Goal: Transaction & Acquisition: Purchase product/service

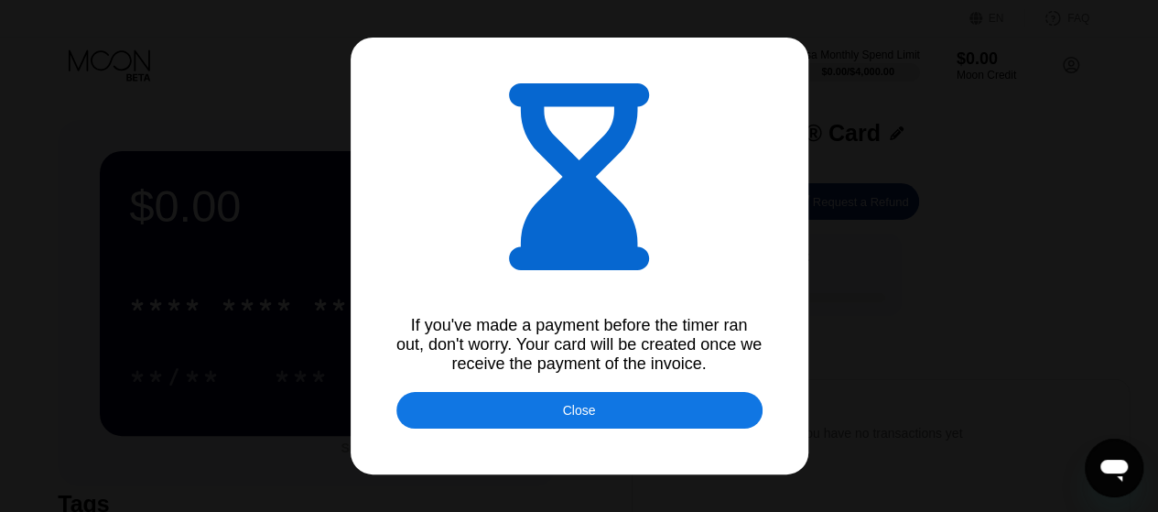
type input "0.00089696"
type input "0.00089757"
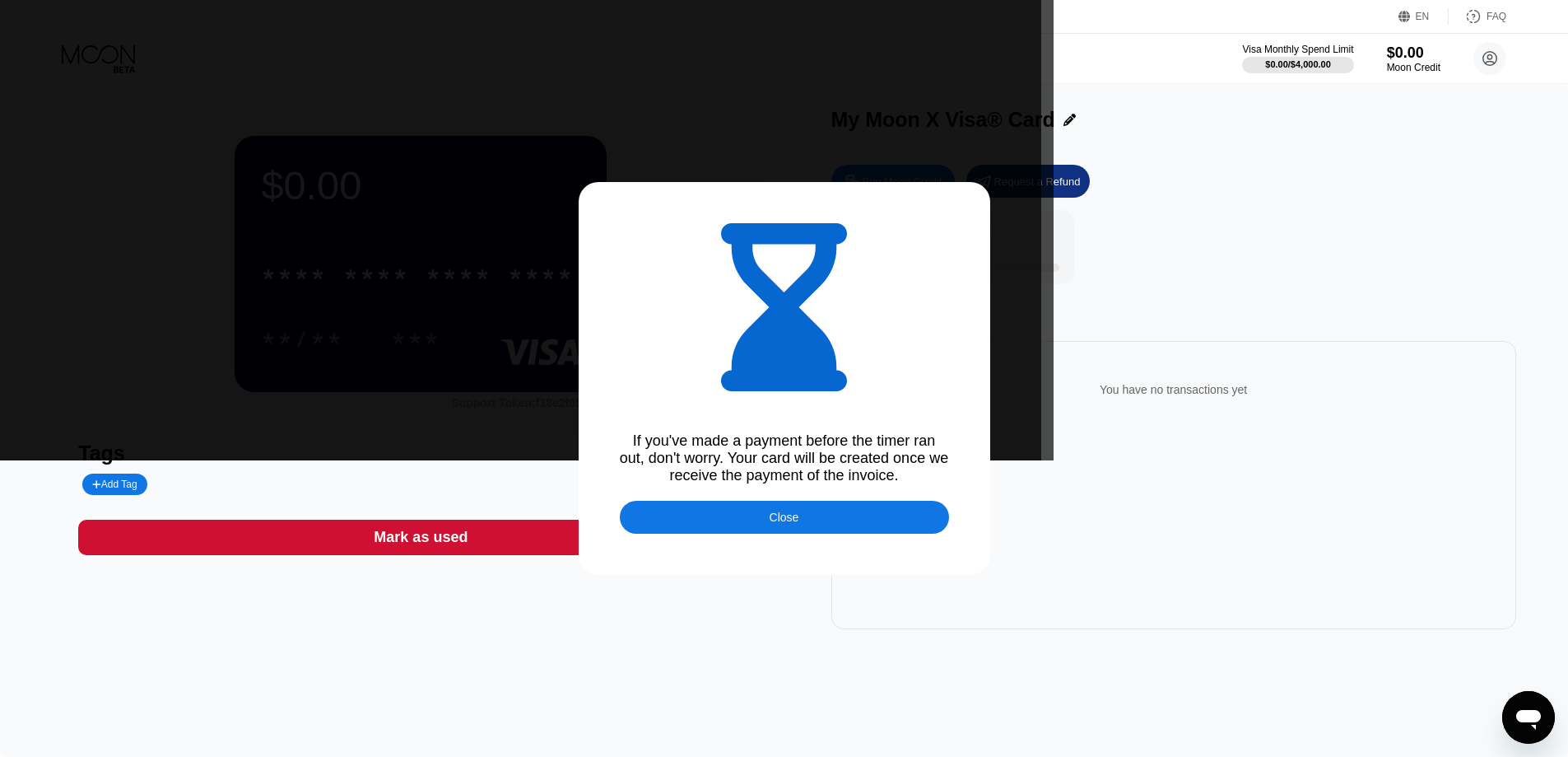
type input "0.00089620"
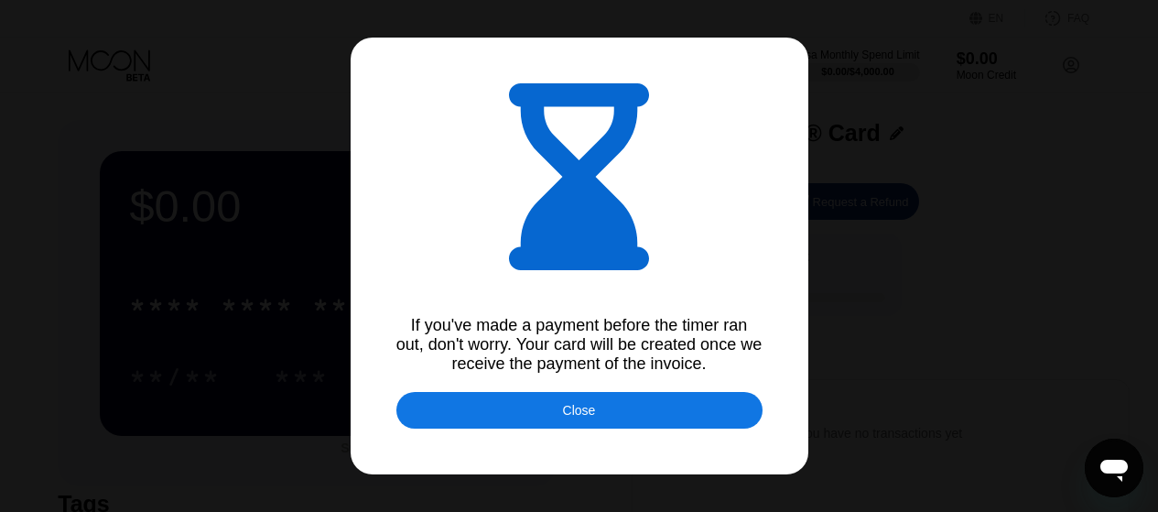
type input "0.00089466"
type input "0.00089447"
type input "0.00089702"
type input "0.00089598"
type input "0.00089672"
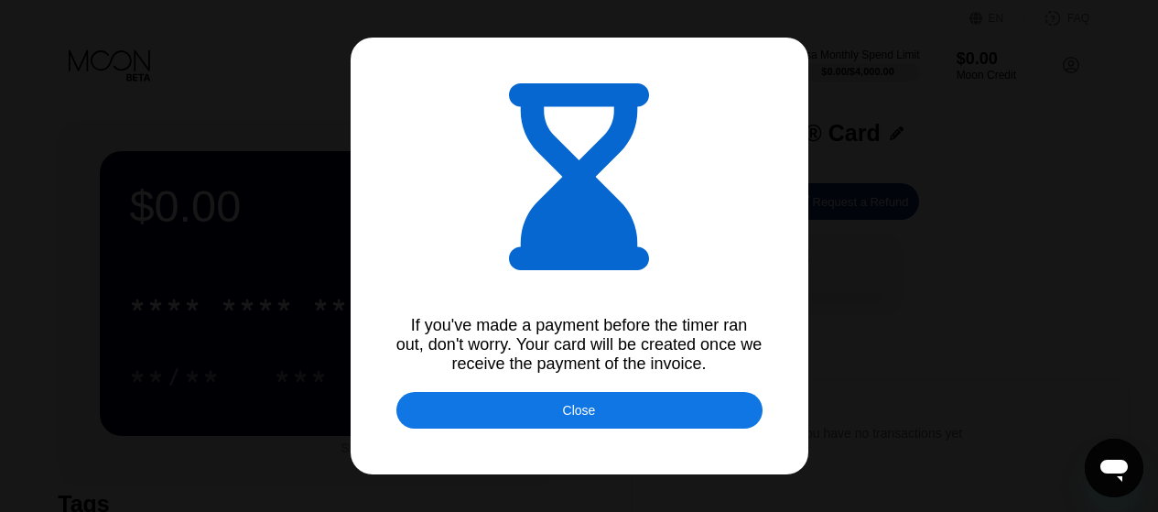
type input "0.00090006"
type input "0.00089861"
type input "0.00089946"
type input "0.00089847"
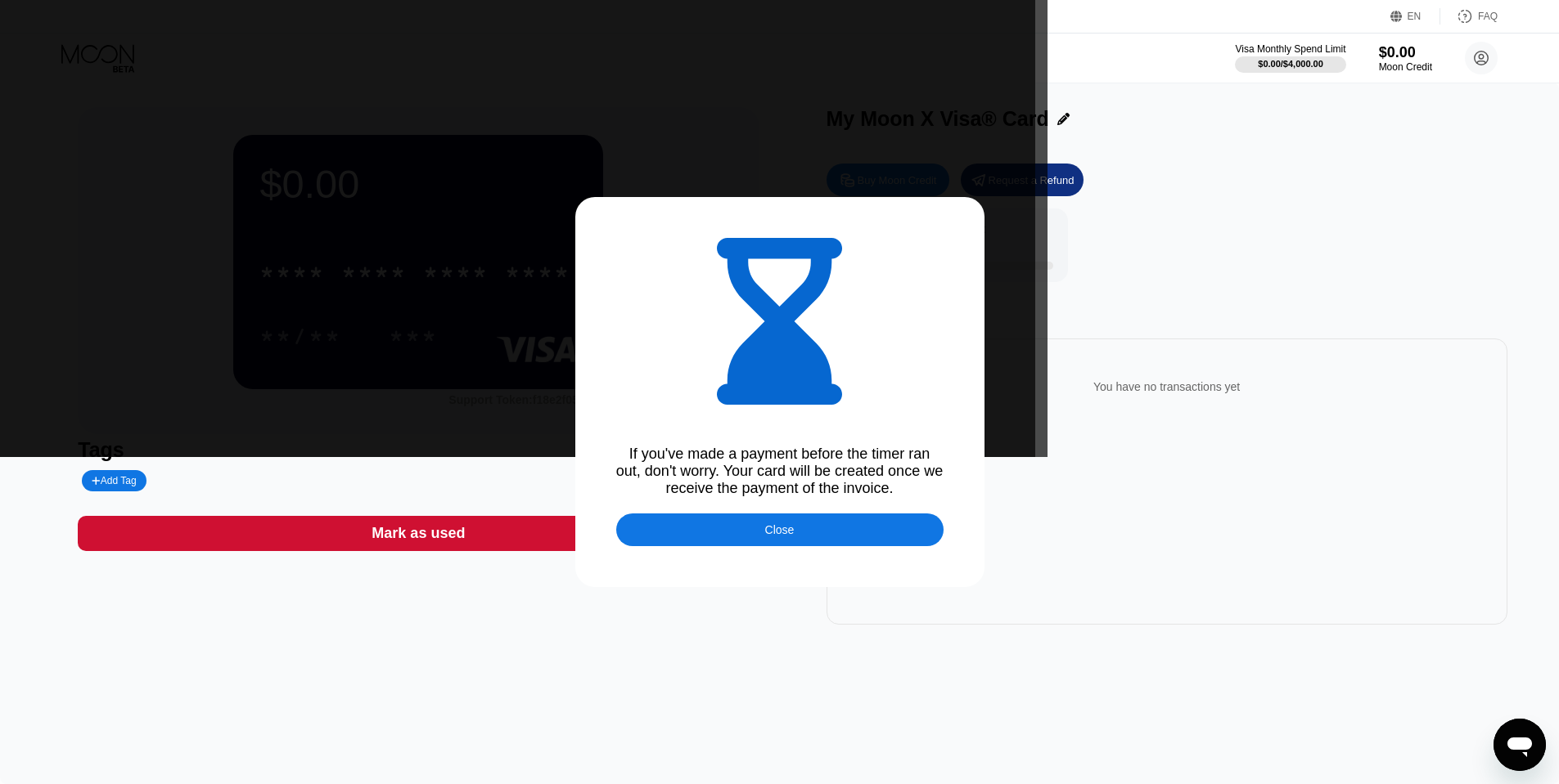
type input "0.00089574"
type input "0.00089355"
type input "0.00089530"
type input "0.00089463"
type input "0.00089329"
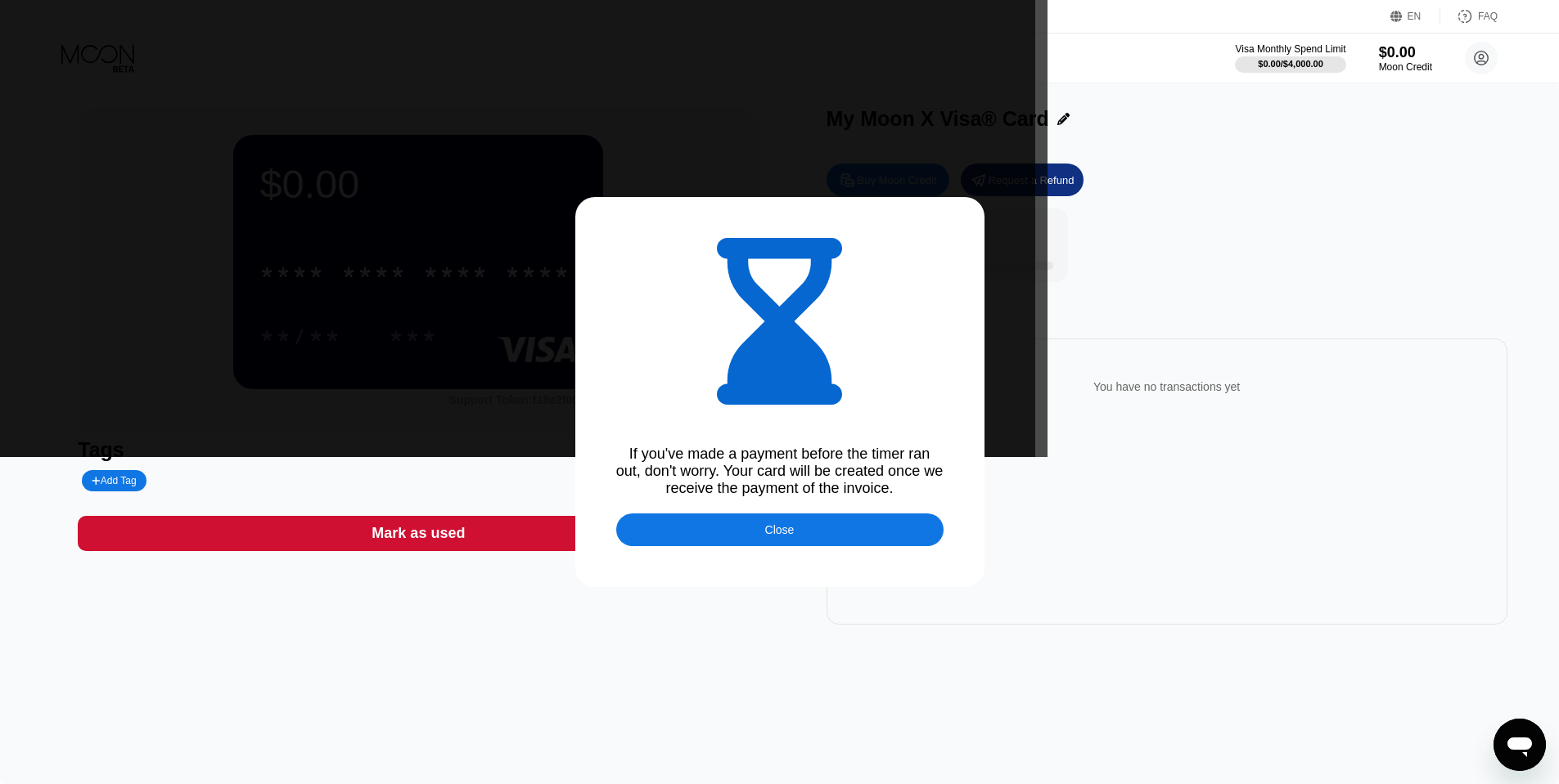
type input "0.00089314"
type input "0.00089477"
type input "0.00089417"
type input "0.00089523"
type input "0.00089533"
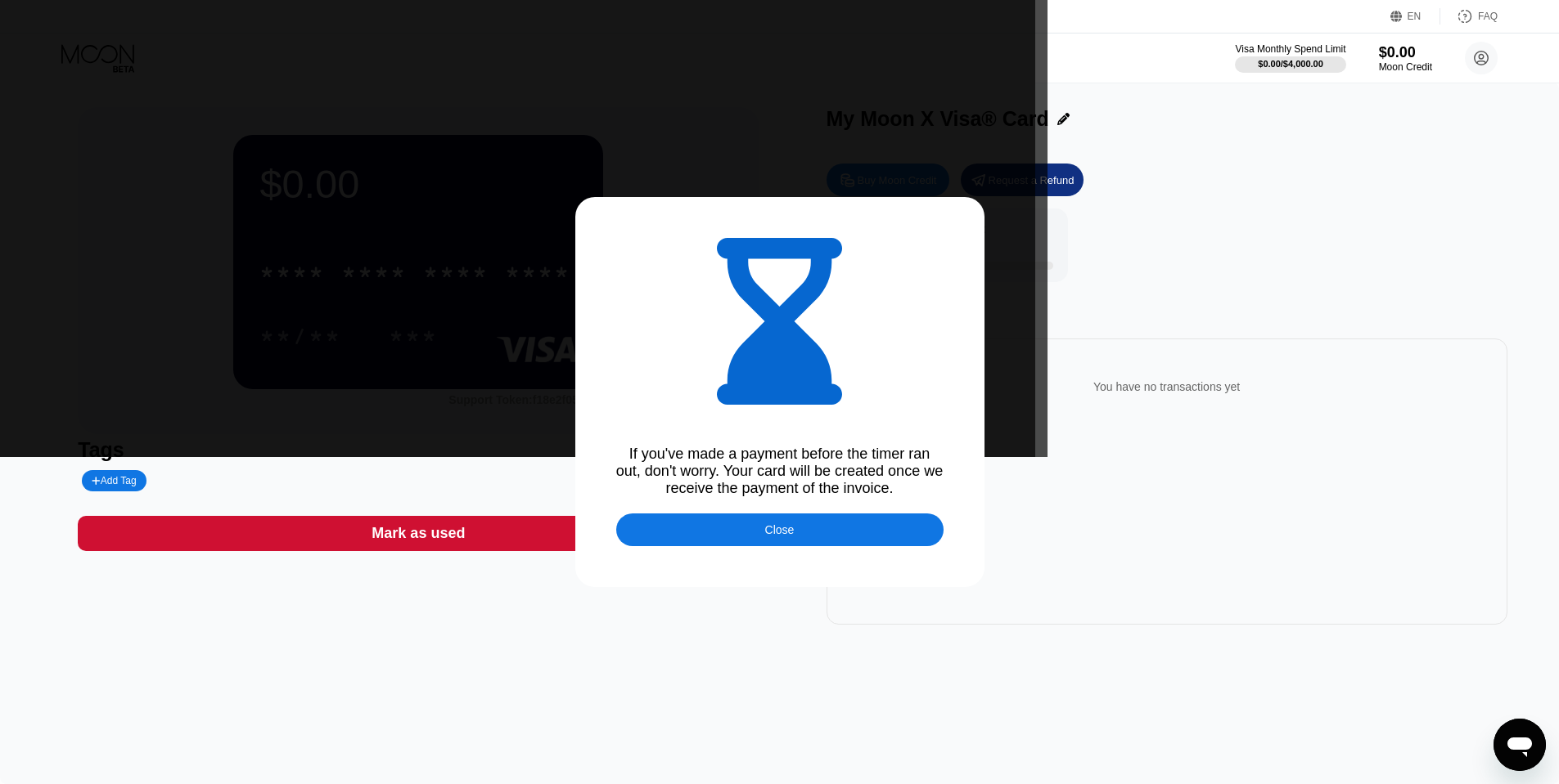
type input "0.00089476"
type input "0.00089526"
type input "0.00089486"
type input "0.00089557"
type input "0.00089625"
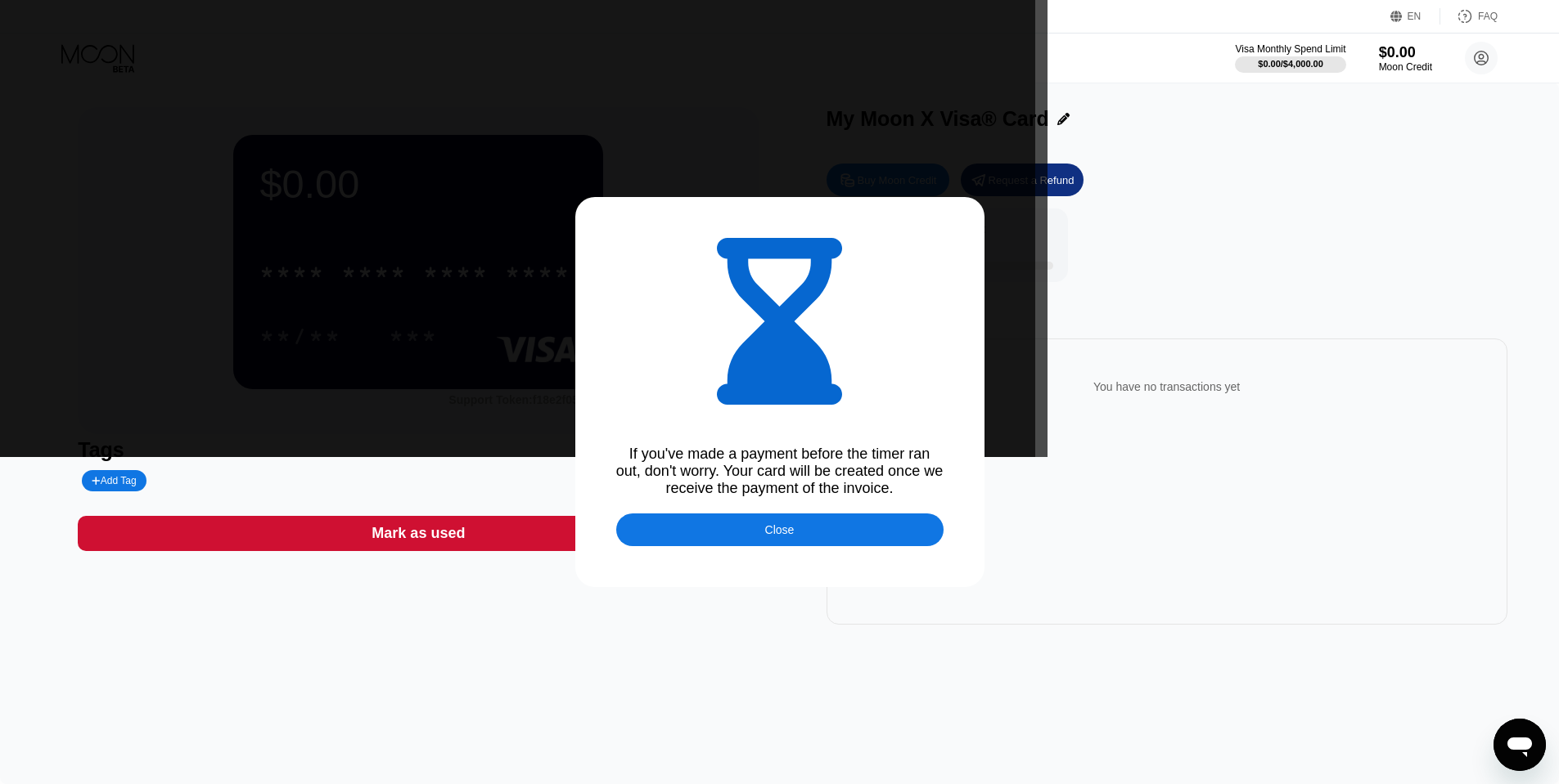
type input "0.00089368"
type input "0.00089498"
type input "0.00089726"
type input "0.00089743"
type input "0.00089637"
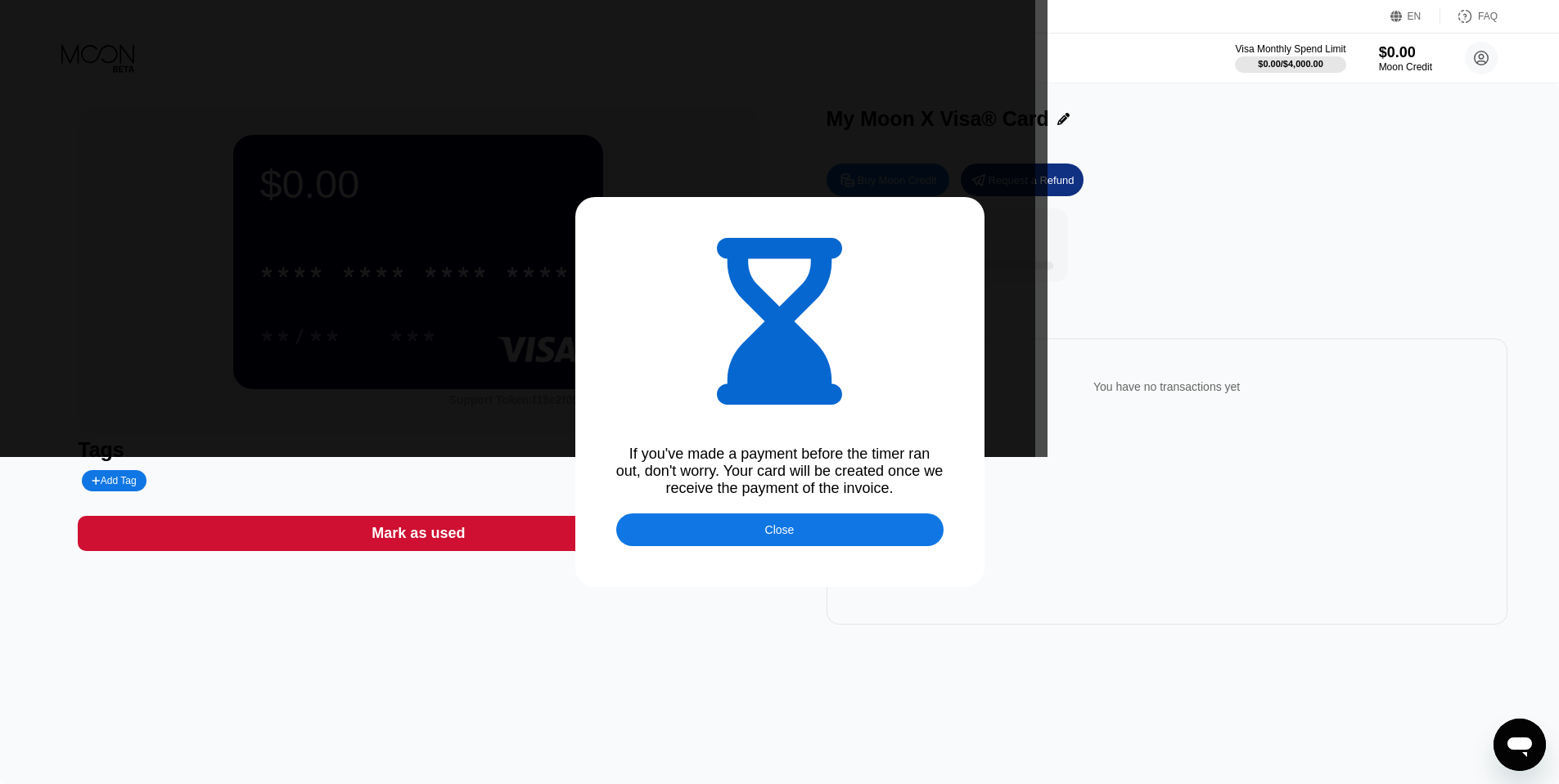
type input "0.00089756"
type input "0.00089917"
type input "0.00089652"
type input "0.00089991"
type input "0.00089978"
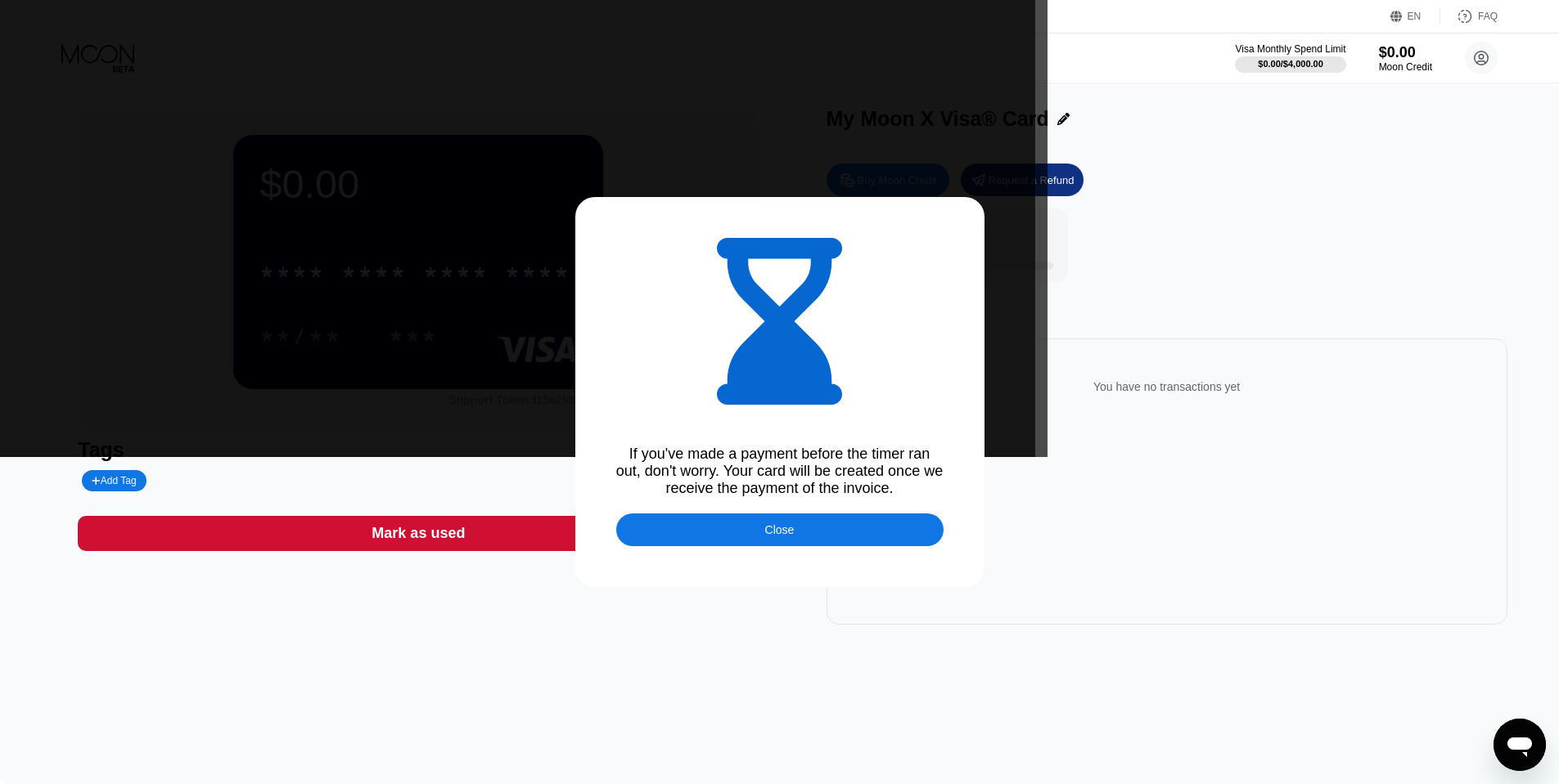
type input "0.00090236"
type input "0.00090420"
type input "0.00089752"
type input "0.00089820"
type input "0.00089698"
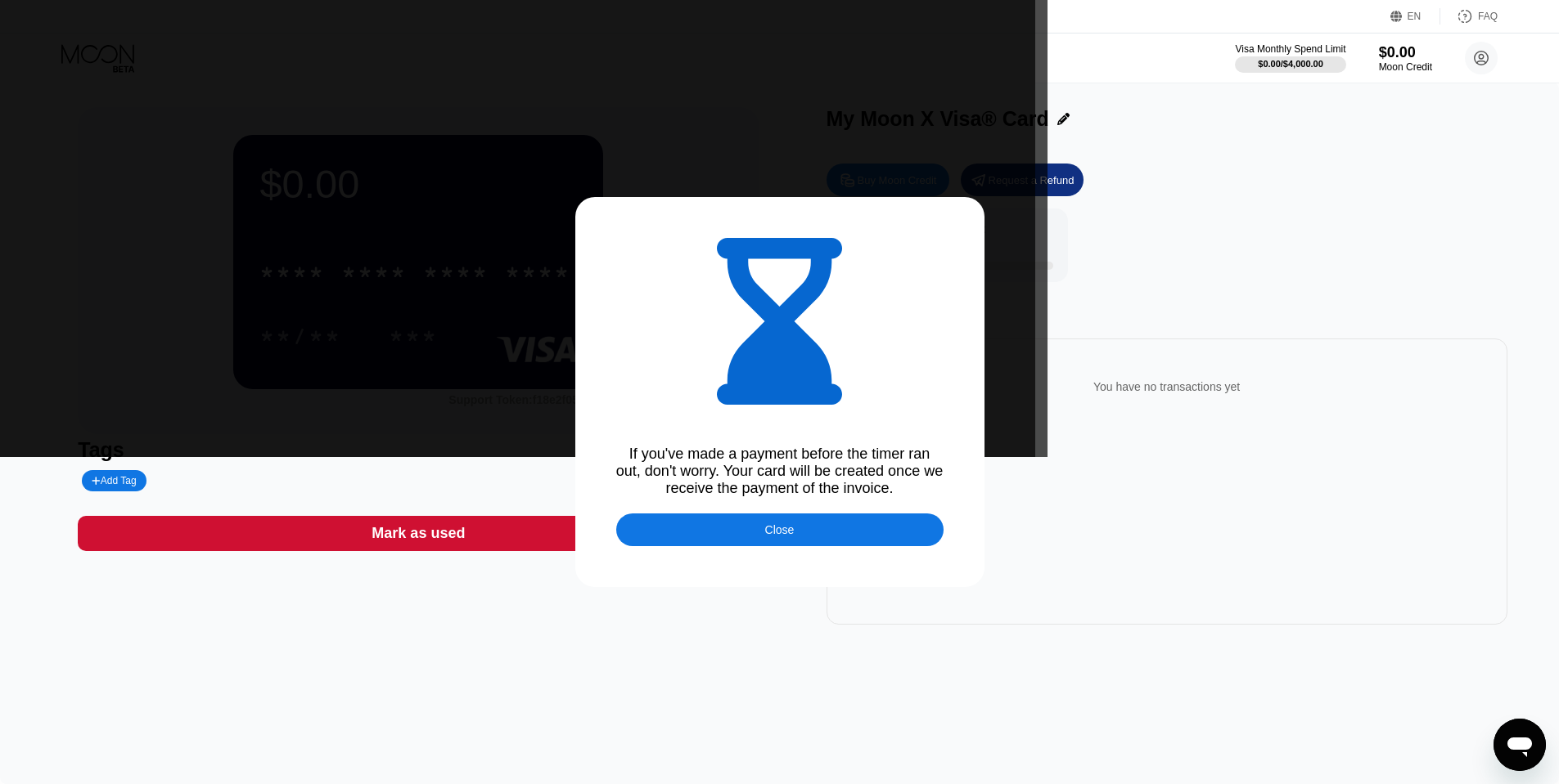
type input "0.00089845"
type input "0.00089970"
type input "0.00089839"
type input "0.00089724"
type input "0.00089627"
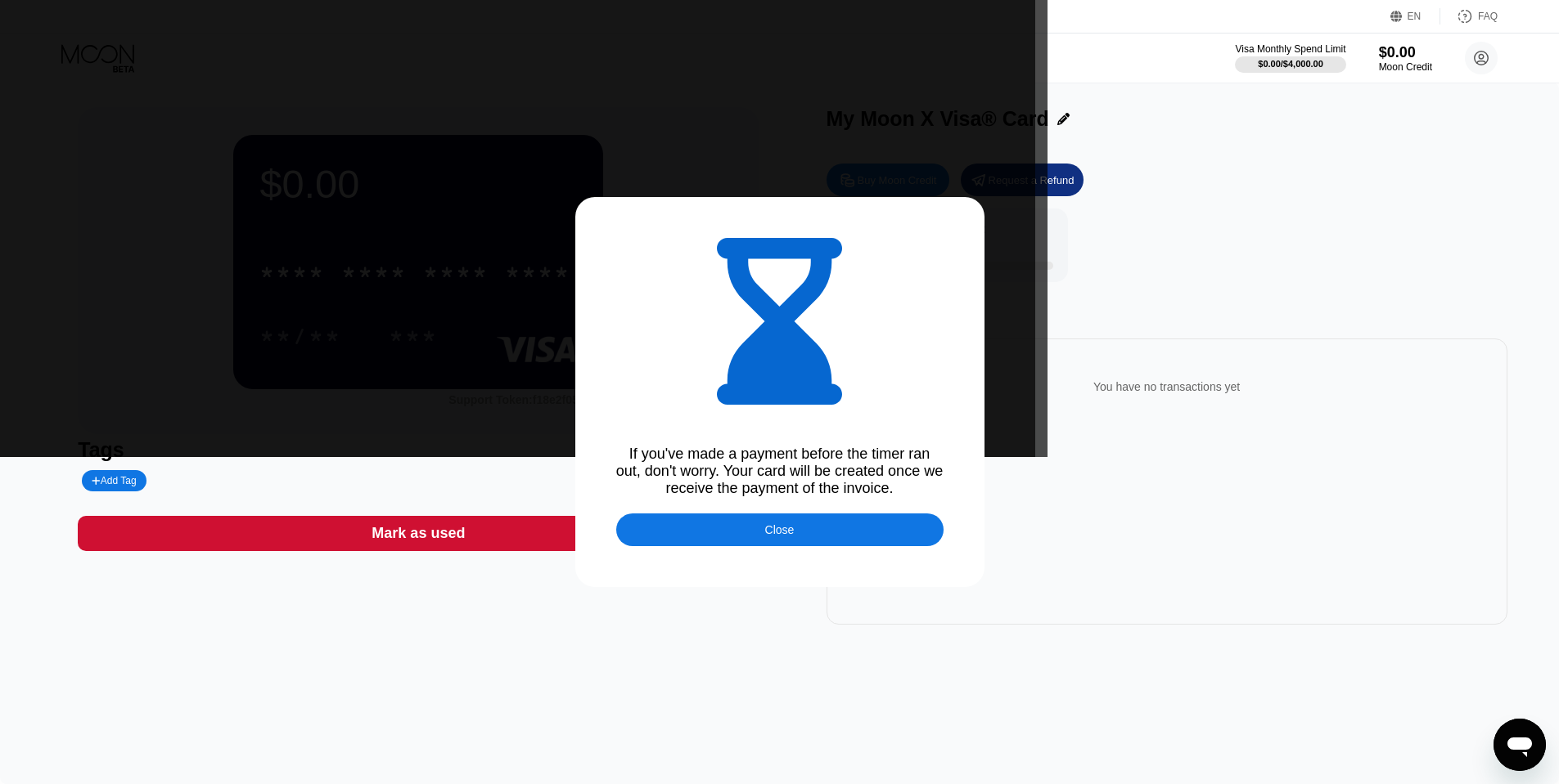
type input "0.00089455"
type input "0.00089377"
type input "0.00089500"
type input "0.00089422"
type input "0.00089313"
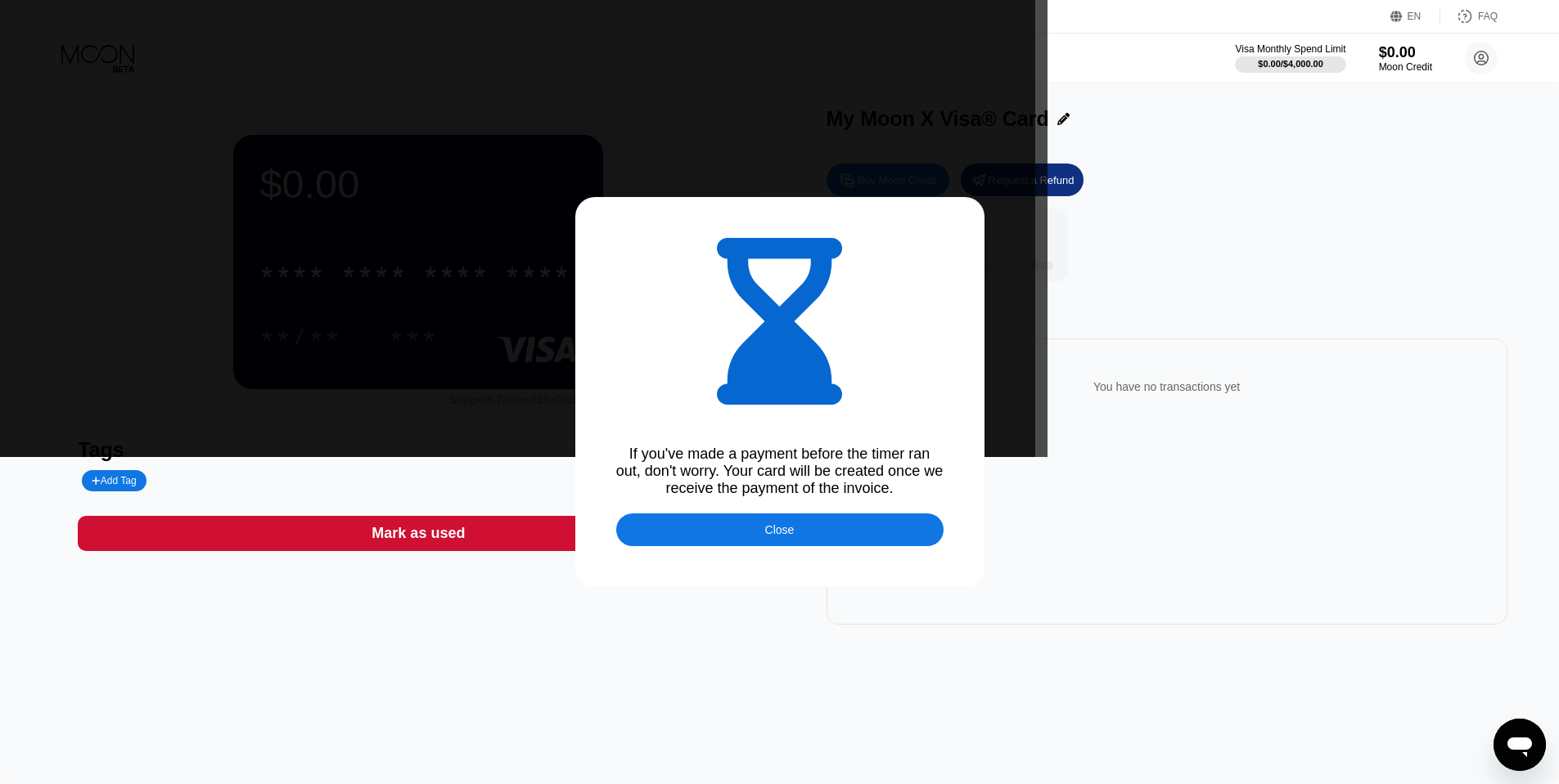
type input "0.00089327"
type input "0.00089298"
type input "0.00089277"
type input "0.00089250"
type input "0.00089280"
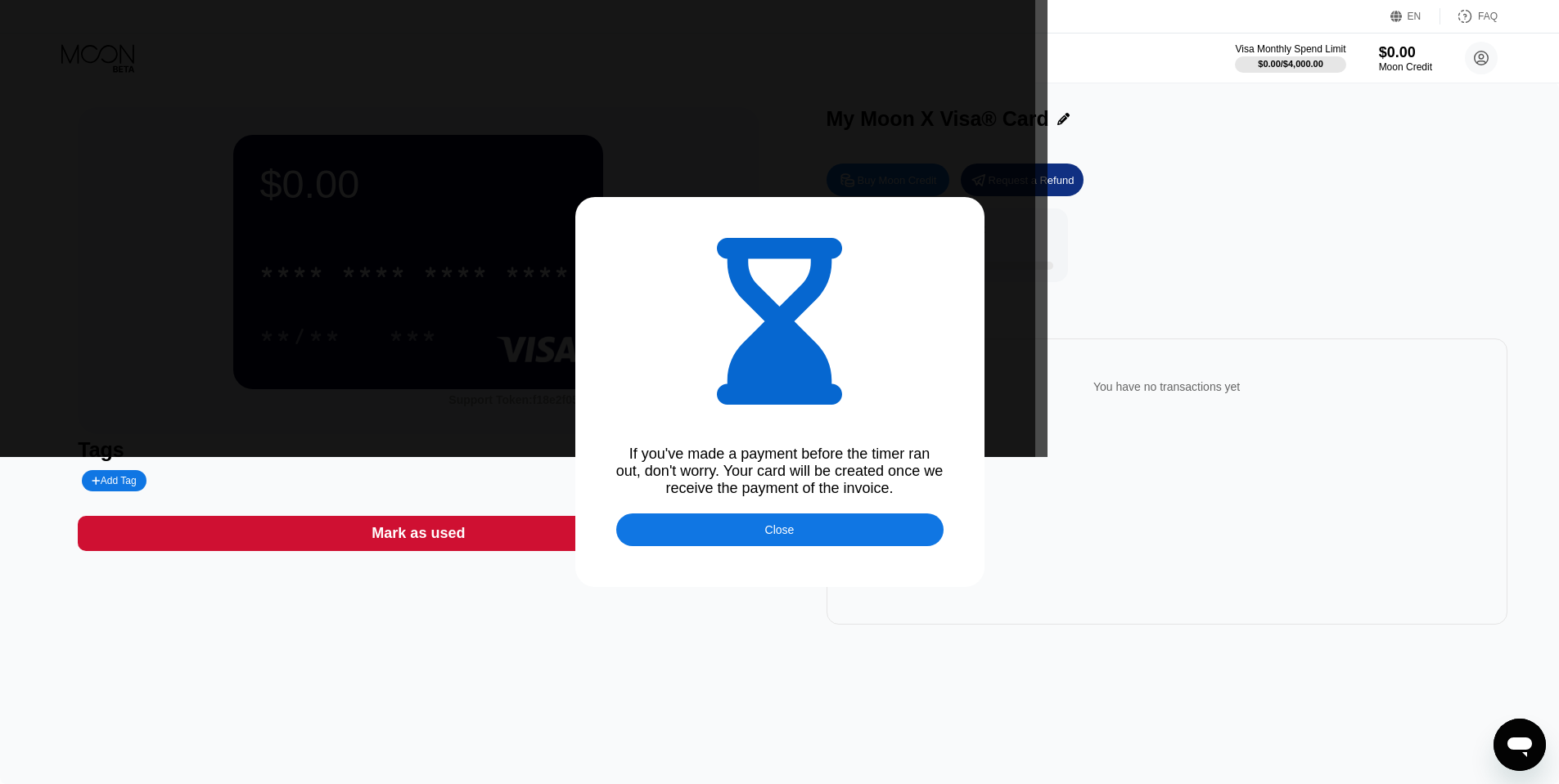
type input "0.00089216"
type input "0.00089257"
type input "0.00089130"
type input "0.00089201"
type input "0.00089190"
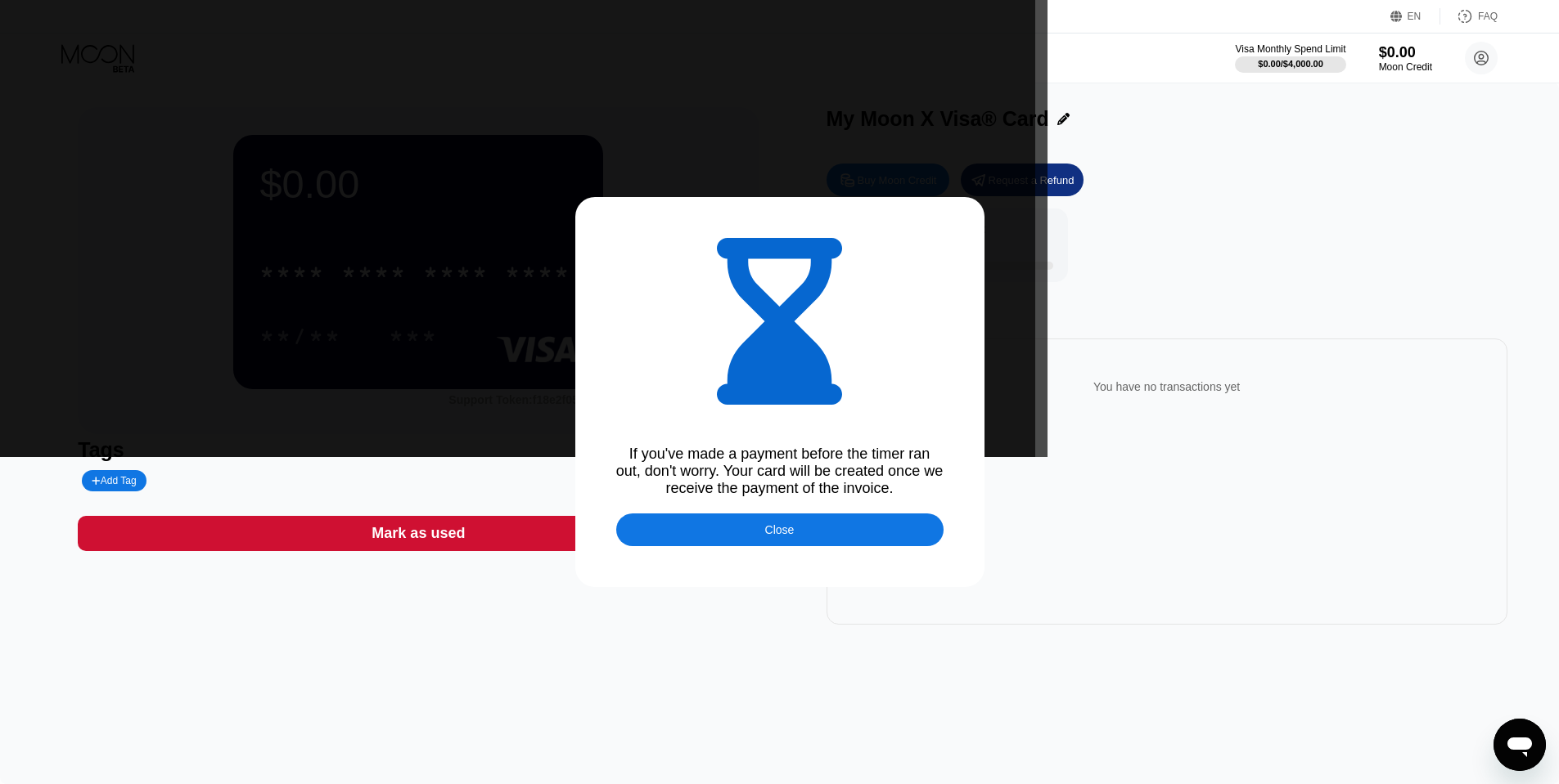
type input "0.00089059"
type input "0.00089221"
type input "0.00089222"
type input "0.00089277"
type input "0.00089275"
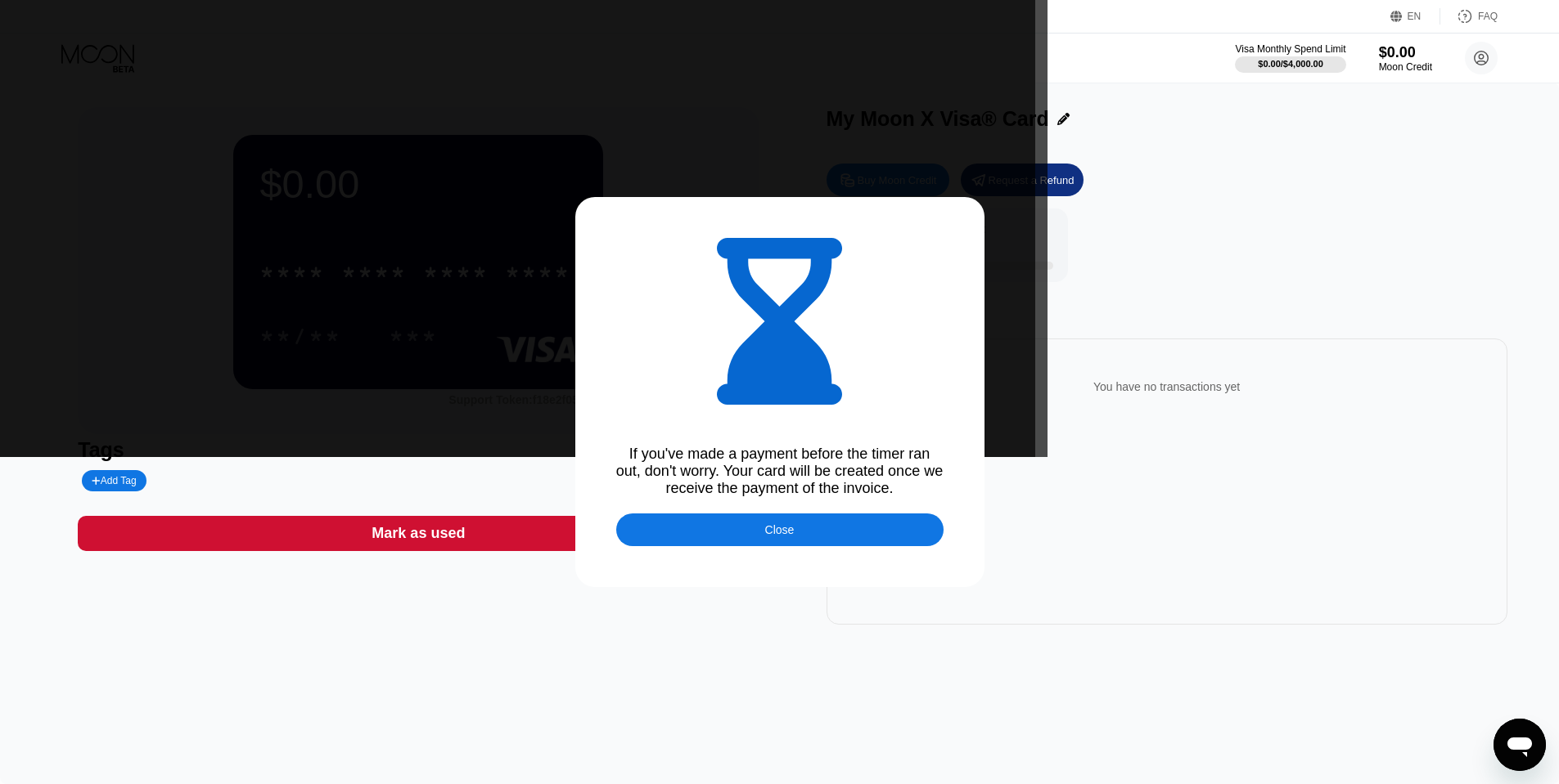
type input "0.00089292"
type input "0.00089376"
type input "0.00089254"
type input "0.00089463"
type input "0.00089403"
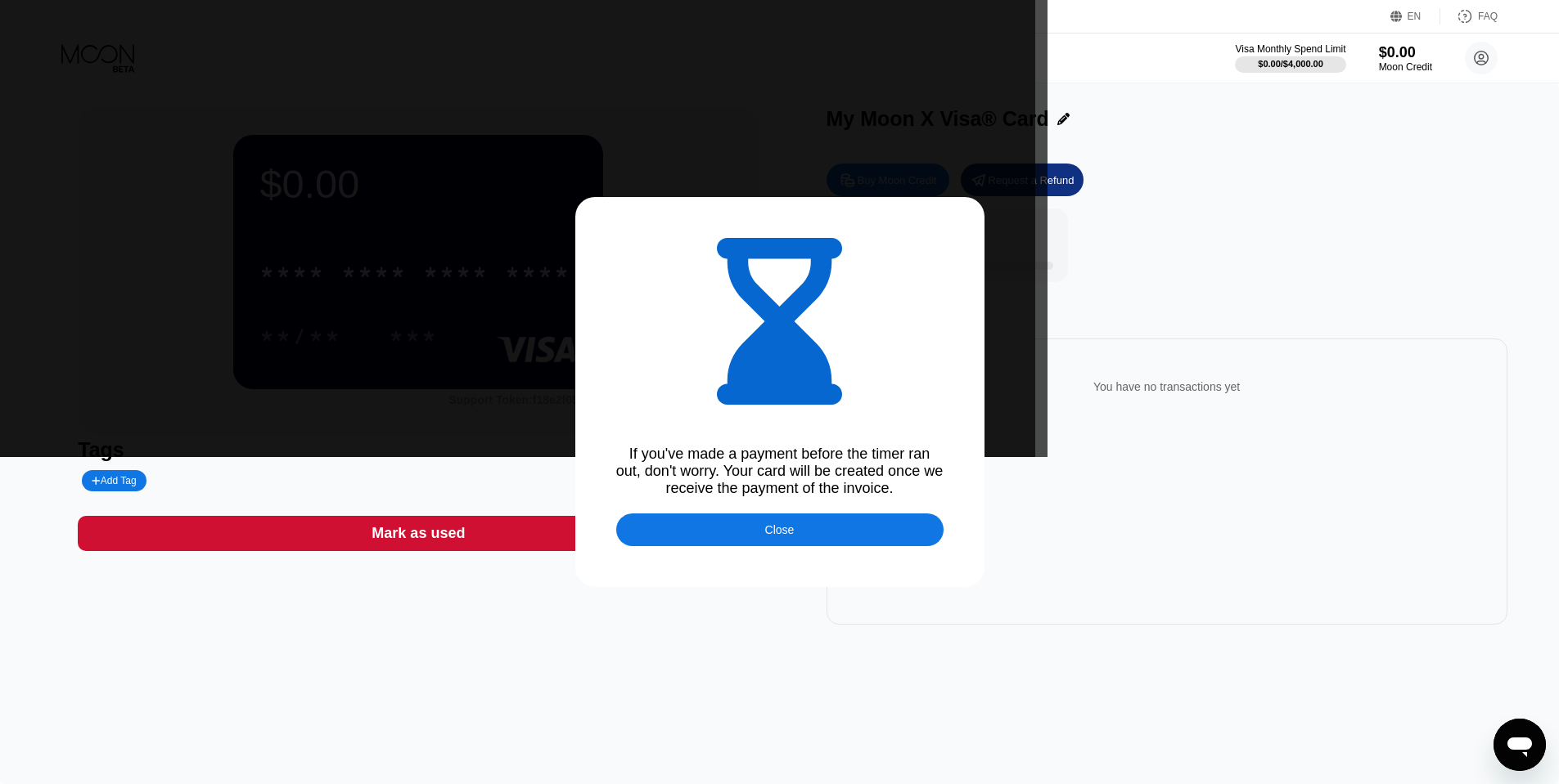
type input "0.00089261"
type input "0.00089278"
type input "0.00089357"
type input "0.00089323"
type input "0.00089309"
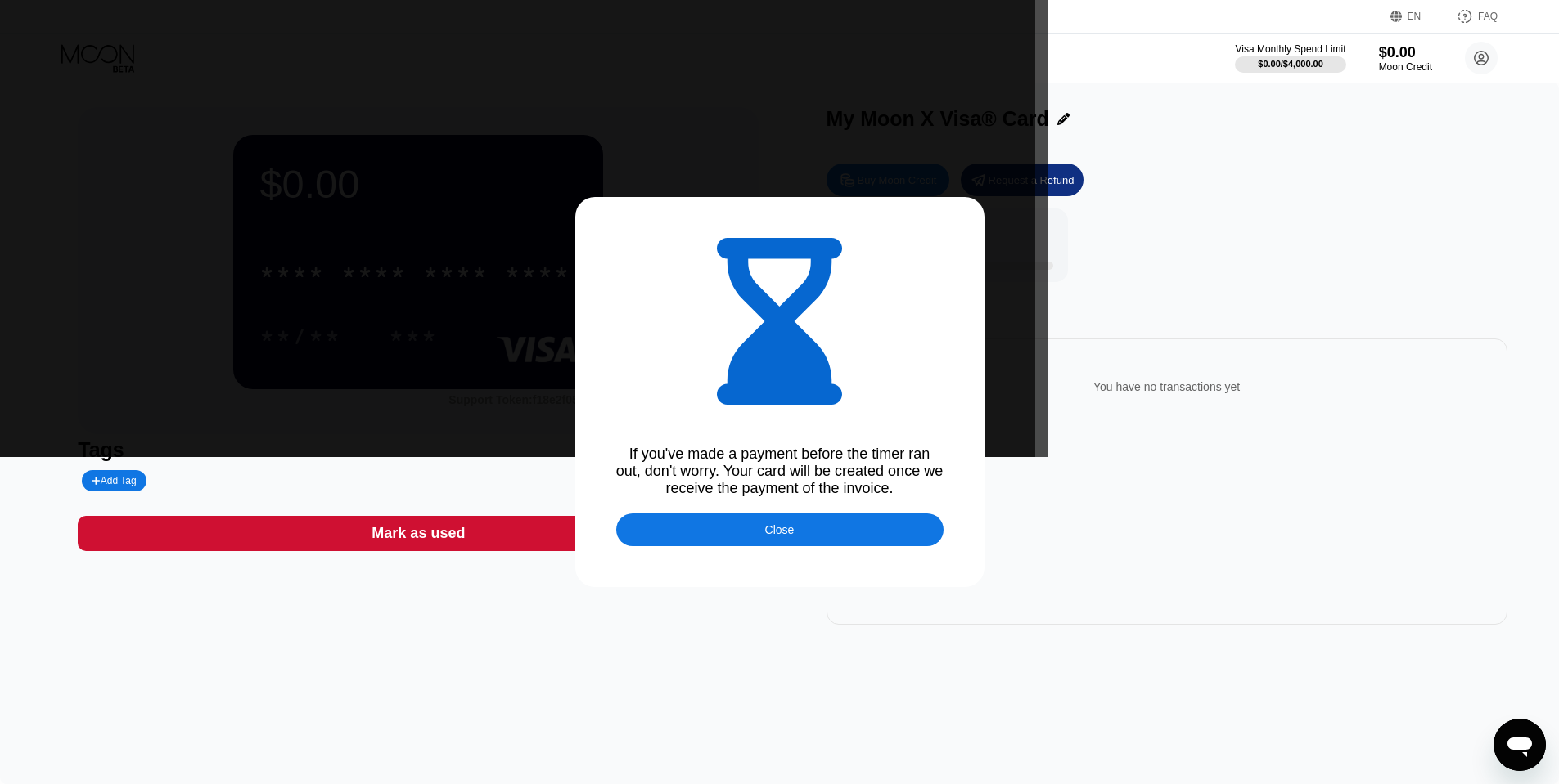
type input "0.00089274"
type input "0.00089336"
type input "0.00089316"
type input "0.00089394"
type input "0.00089352"
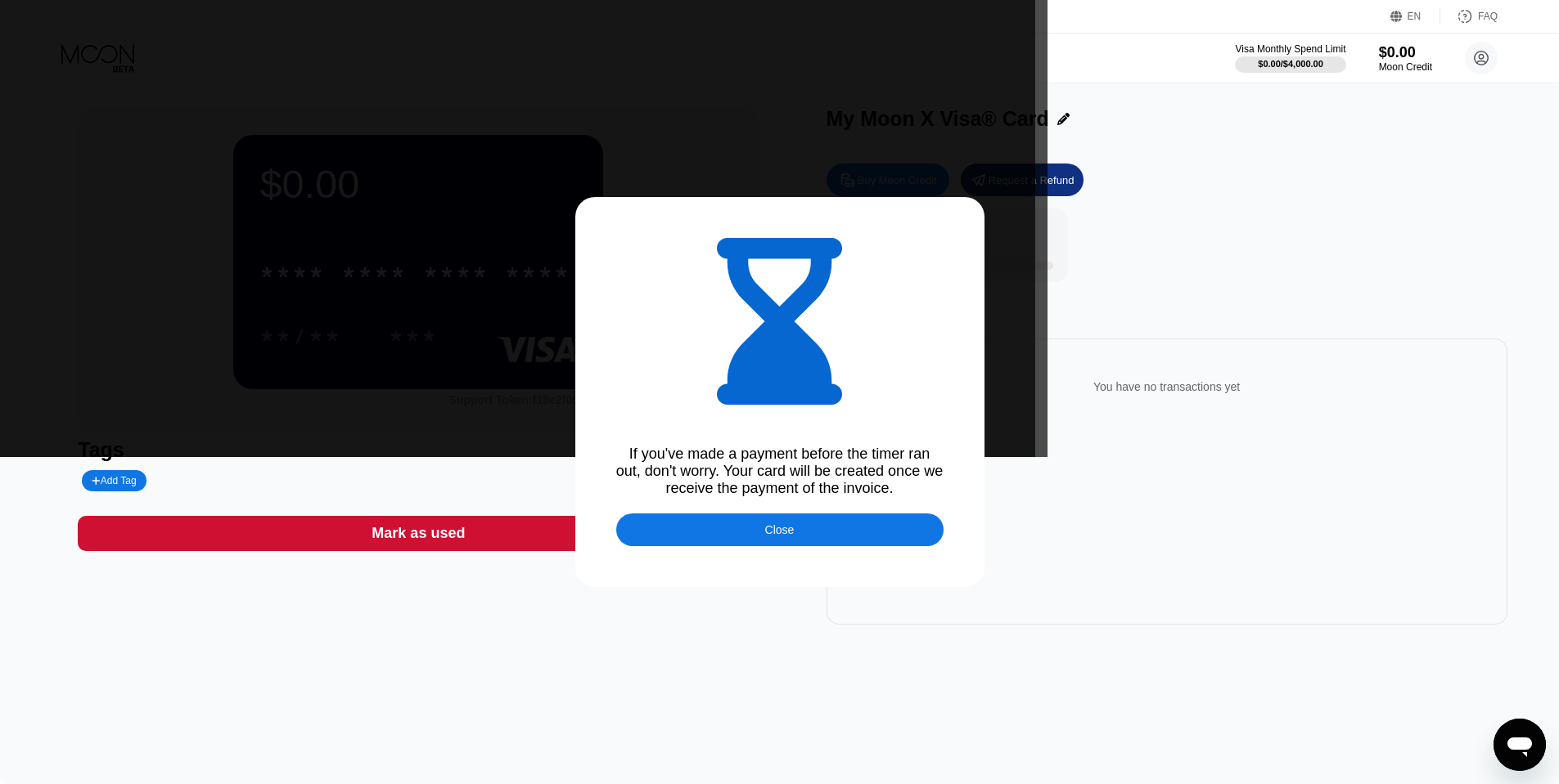
type input "0.00089125"
type input "0.00089422"
type input "0.00089379"
type input "0.00089521"
type input "0.00089392"
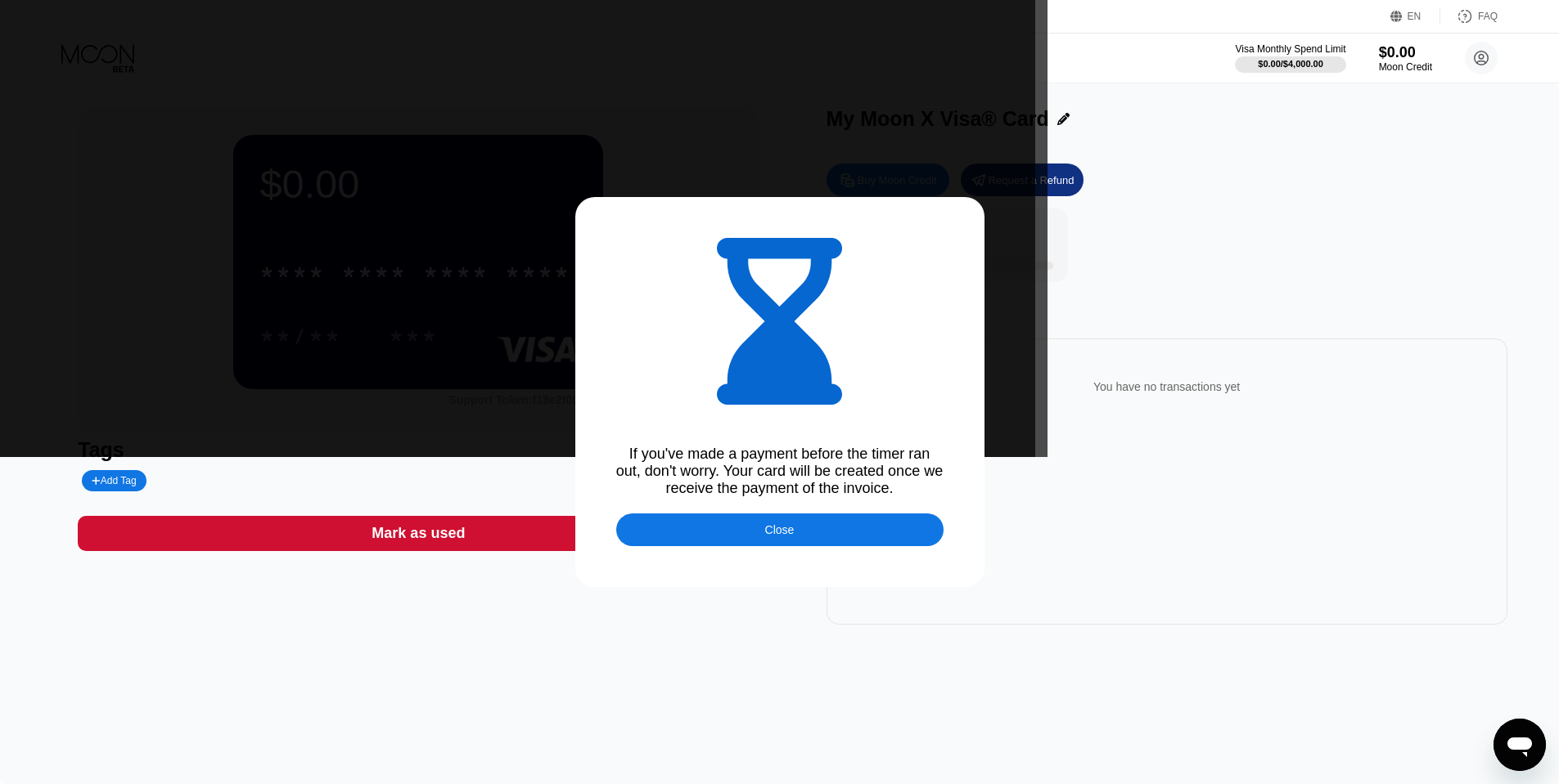
type input "0.00089221"
type input "0.00089357"
type input "0.00089363"
type input "0.00089626"
type input "0.00089405"
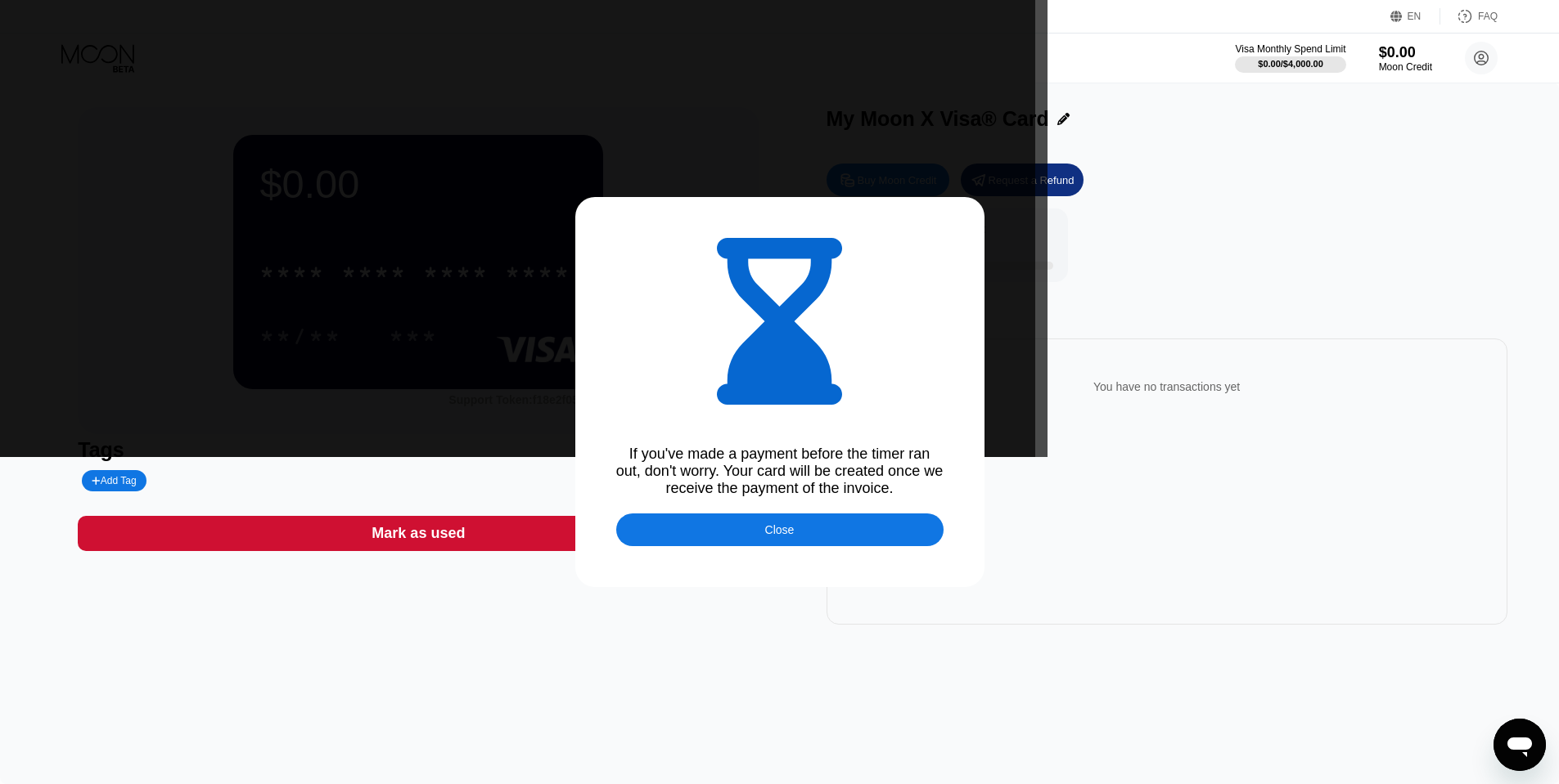
type input "0.00089475"
type input "0.00089488"
type input "0.00089566"
type input "0.00089807"
type input "0.00089967"
